Goal: Task Accomplishment & Management: Complete application form

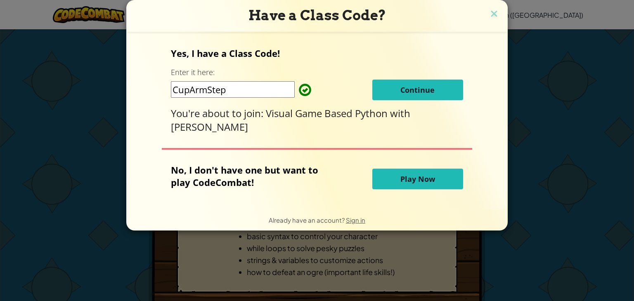
click at [446, 84] on button "Continue" at bounding box center [418, 90] width 91 height 21
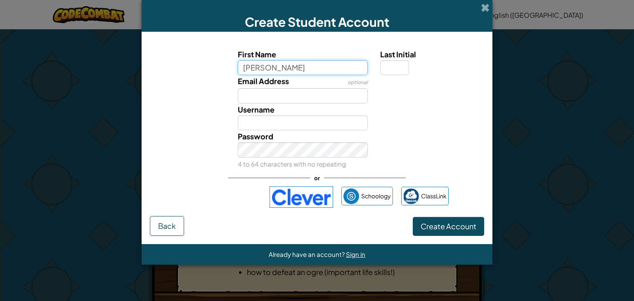
type input "Ryan"
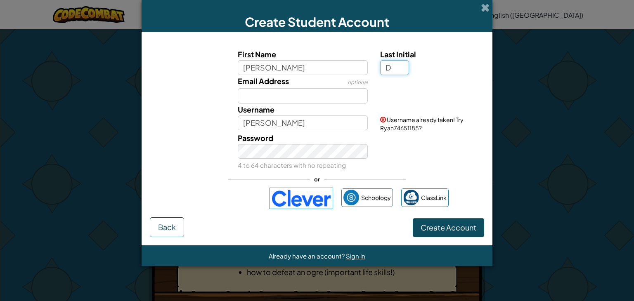
type input "D"
type input "RyanD"
paste input "ryanCW@gmail.com"
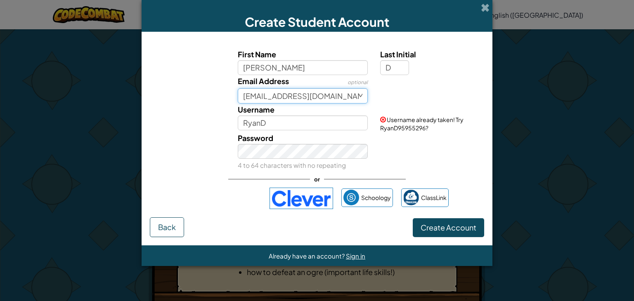
type input "ryanCW@gmail.com"
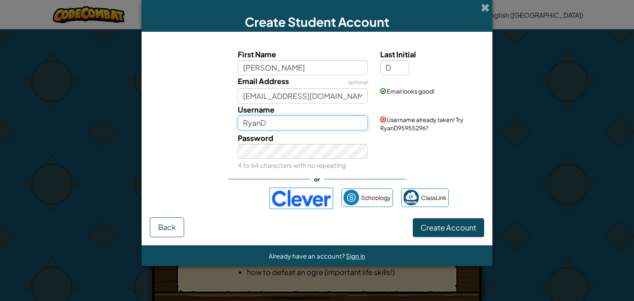
click at [286, 124] on input "RyanD" at bounding box center [303, 123] width 131 height 15
type input "RyanCW"
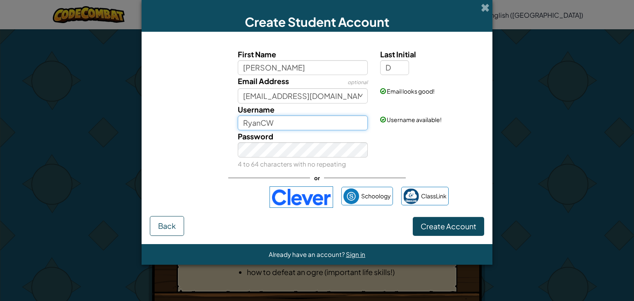
click at [308, 124] on input "RyanCW" at bounding box center [303, 123] width 131 height 15
click at [437, 230] on span "Create Account" at bounding box center [449, 226] width 56 height 9
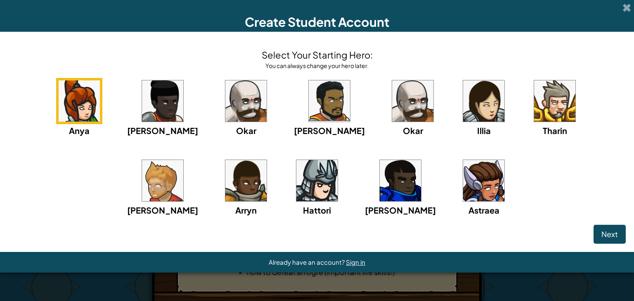
click at [534, 111] on img at bounding box center [554, 101] width 41 height 41
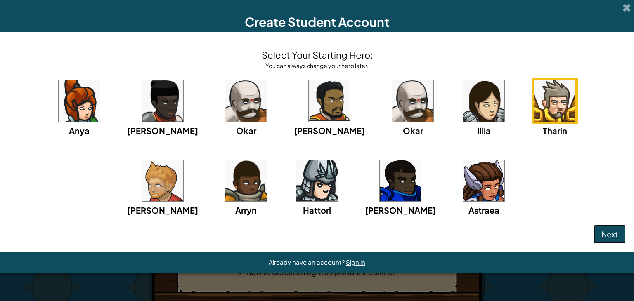
click at [608, 237] on span "Next" at bounding box center [610, 234] width 17 height 9
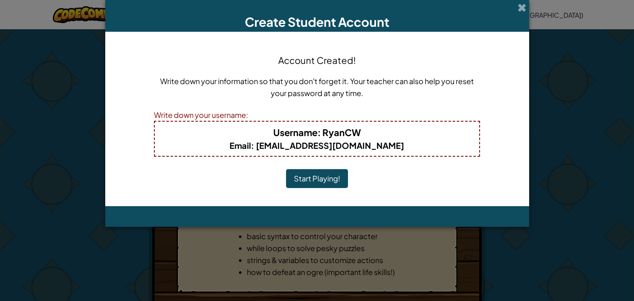
click at [332, 179] on button "Start Playing!" at bounding box center [317, 178] width 62 height 19
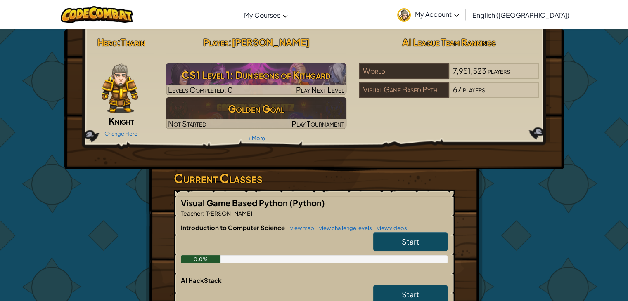
click at [459, 17] on span "My Account" at bounding box center [437, 14] width 44 height 9
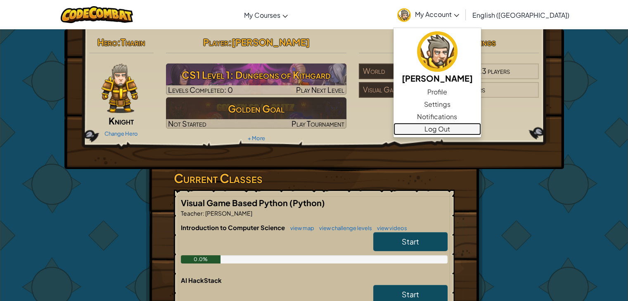
click at [479, 129] on link "Log Out" at bounding box center [438, 129] width 88 height 12
